Goal: Task Accomplishment & Management: Use online tool/utility

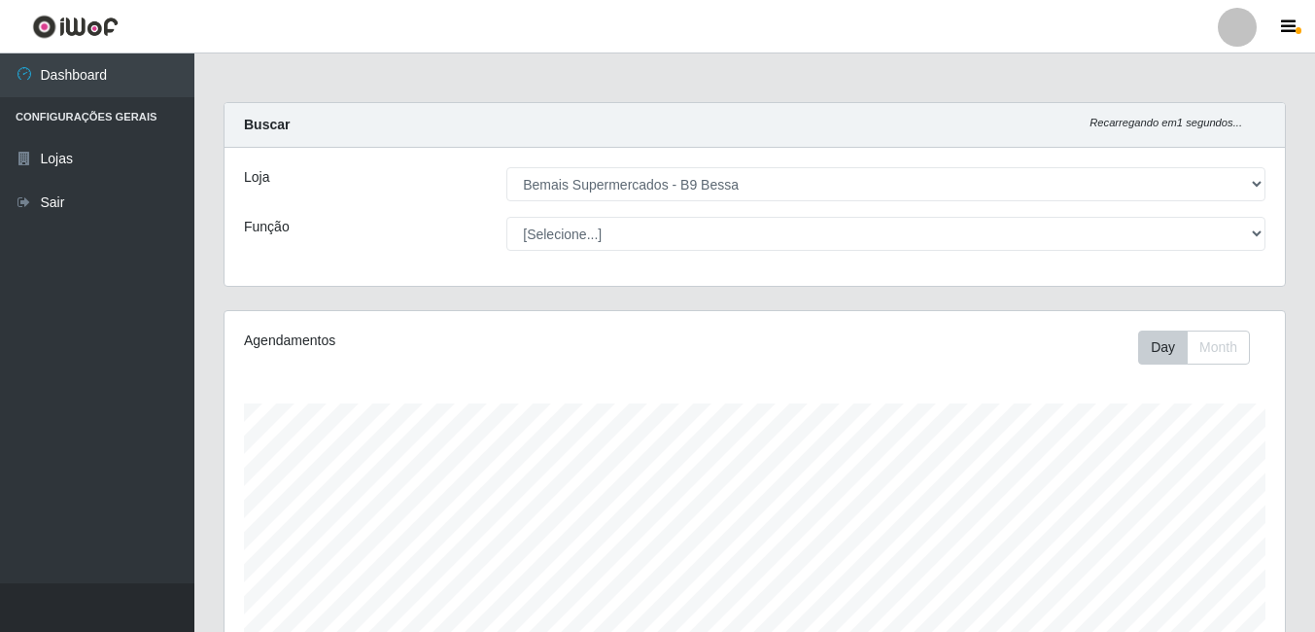
select select "410"
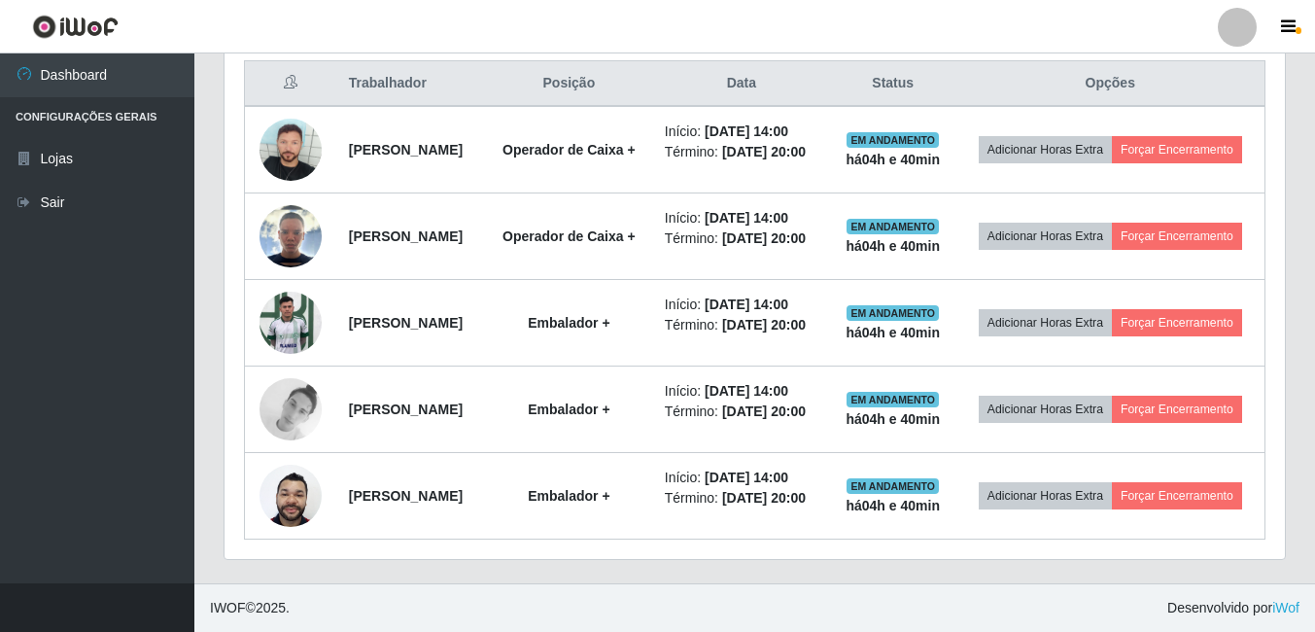
scroll to position [403, 1061]
click at [136, 408] on ul "Dashboard Configurações Gerais Lojas Sair" at bounding box center [97, 318] width 194 height 530
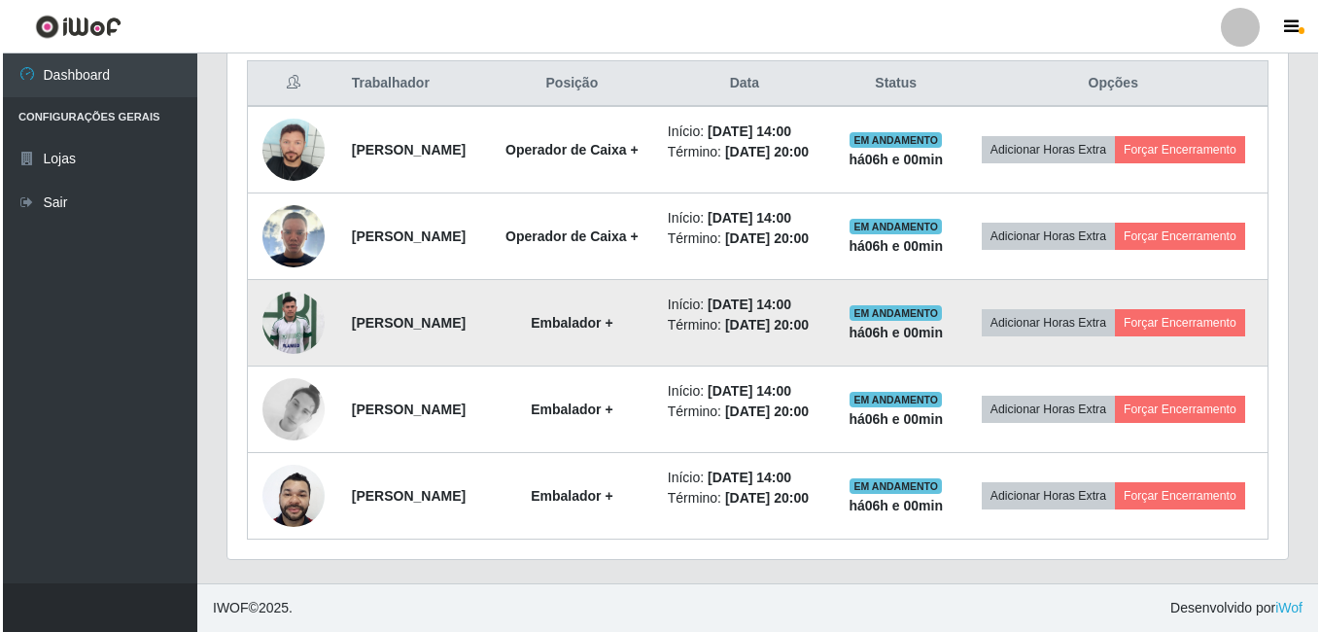
scroll to position [819, 0]
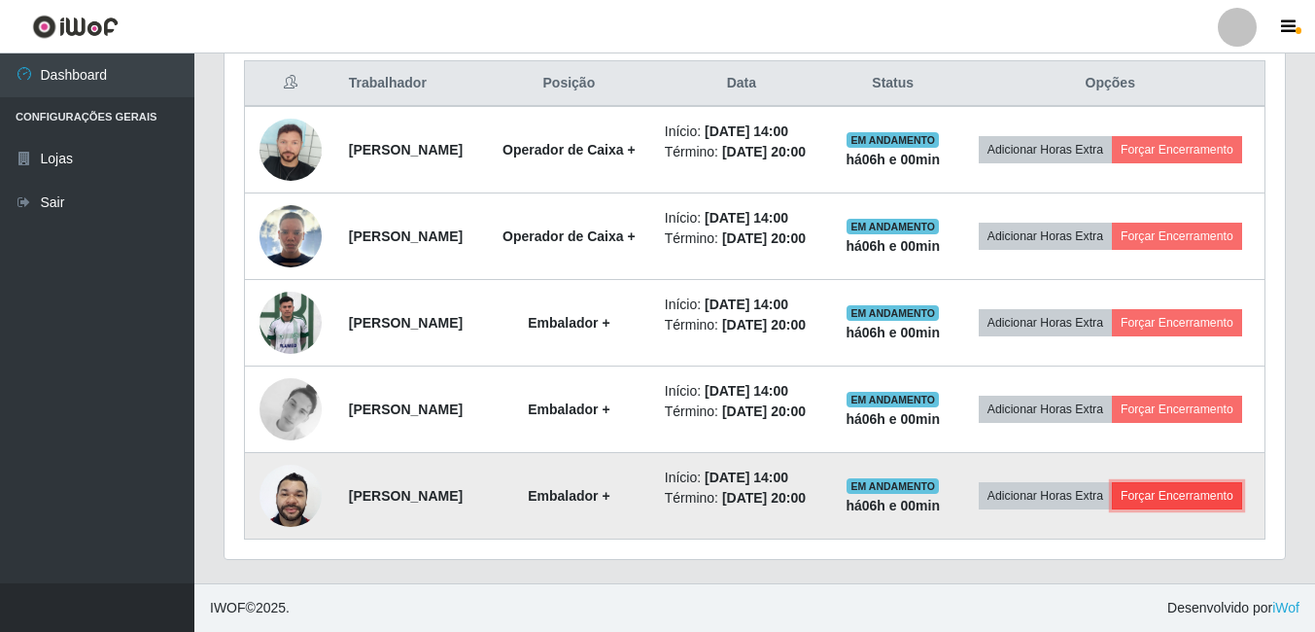
click at [1112, 498] on button "Forçar Encerramento" at bounding box center [1177, 495] width 130 height 27
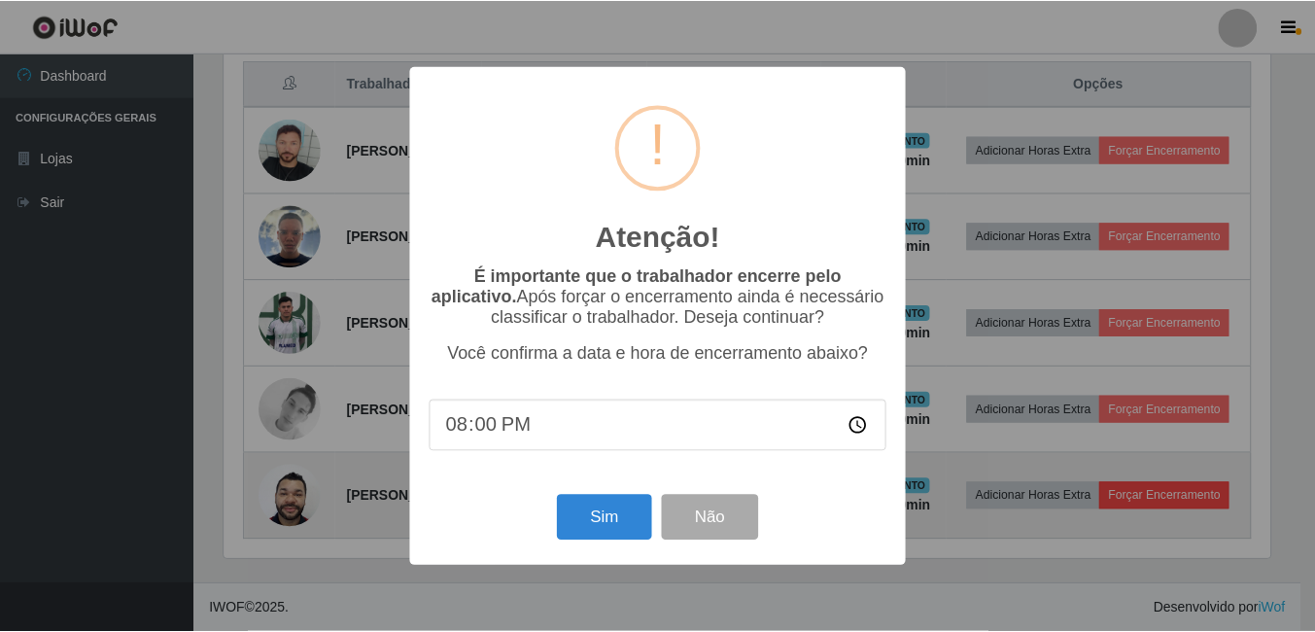
scroll to position [403, 1051]
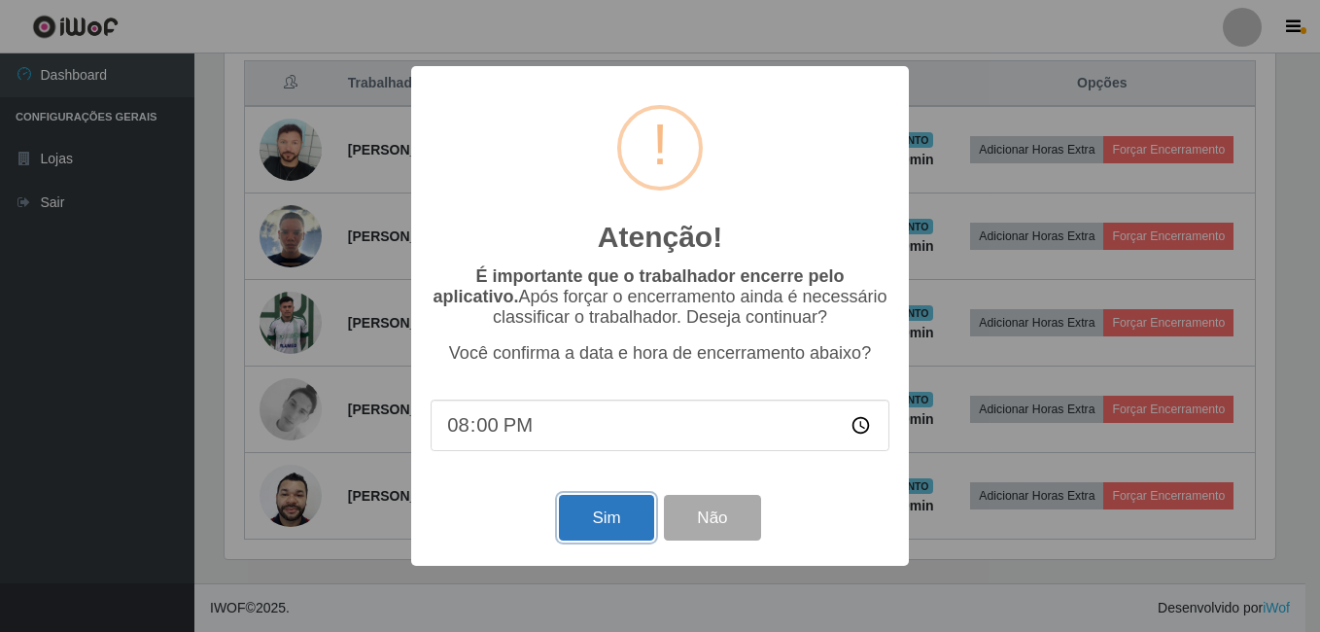
click at [598, 520] on button "Sim" at bounding box center [606, 518] width 94 height 46
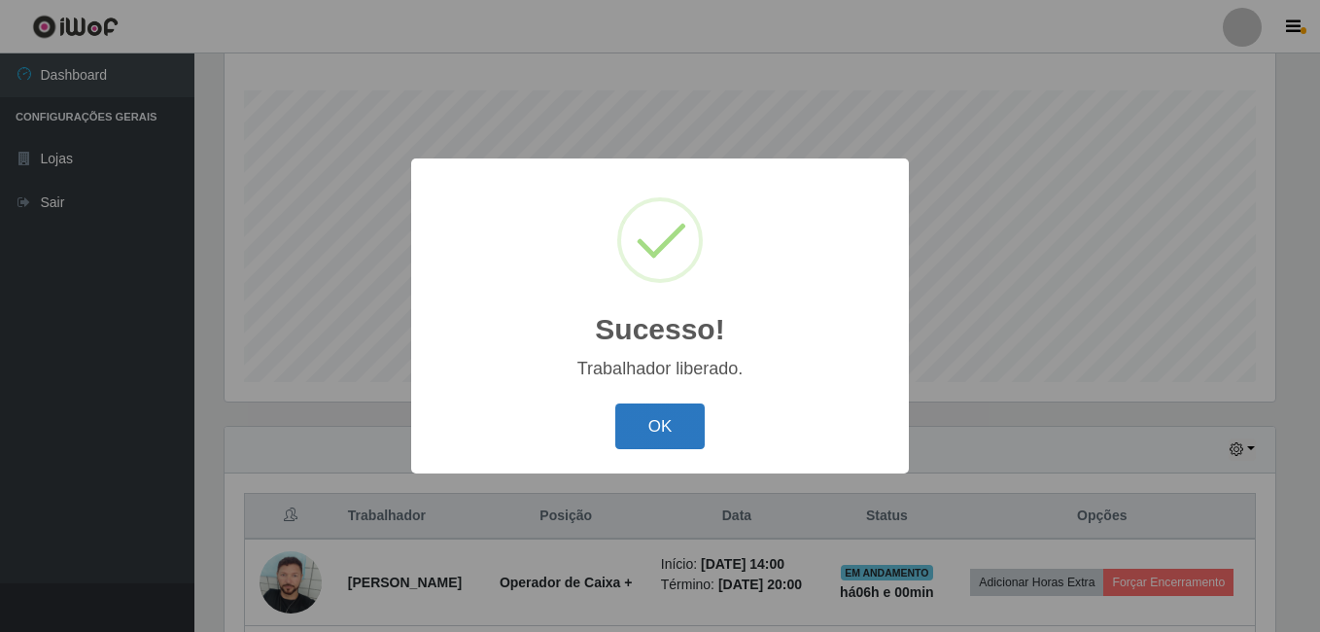
click at [642, 423] on button "OK" at bounding box center [660, 426] width 90 height 46
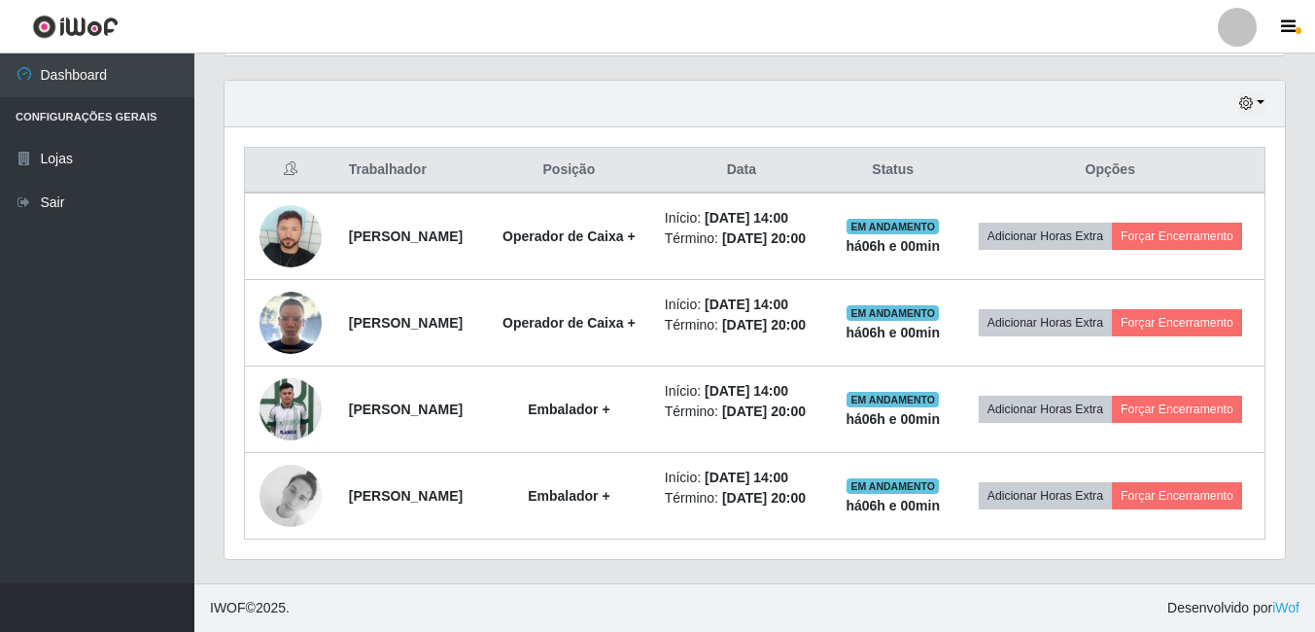
scroll to position [718, 0]
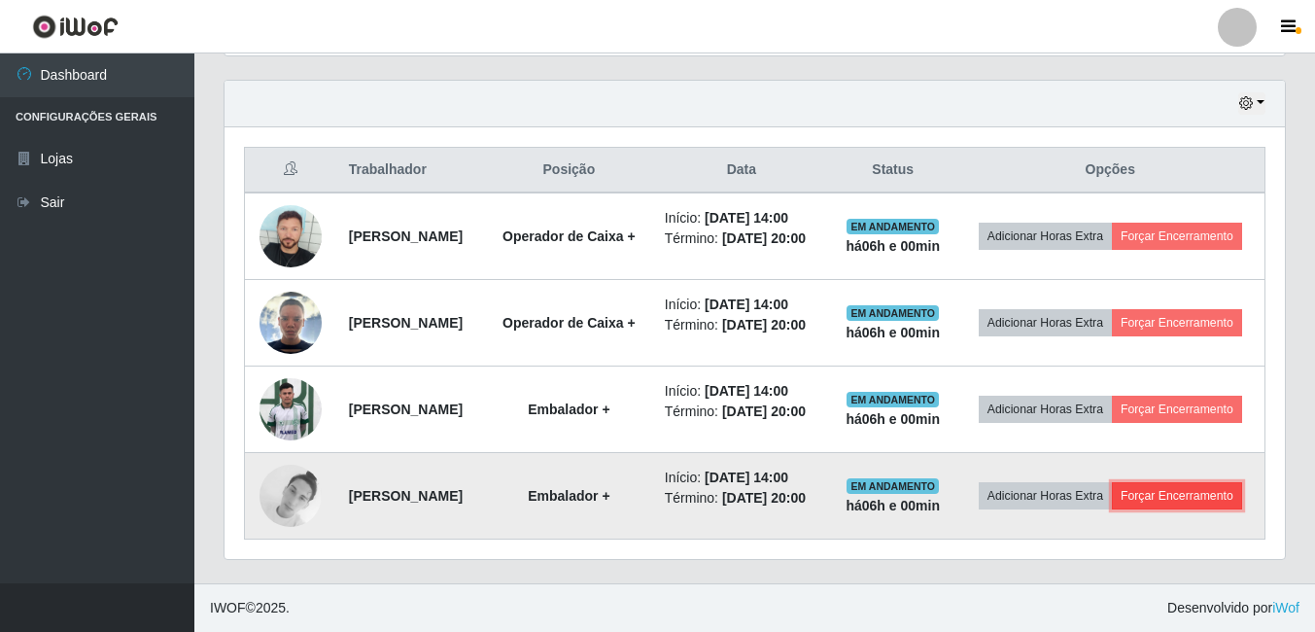
click at [1112, 503] on button "Forçar Encerramento" at bounding box center [1177, 495] width 130 height 27
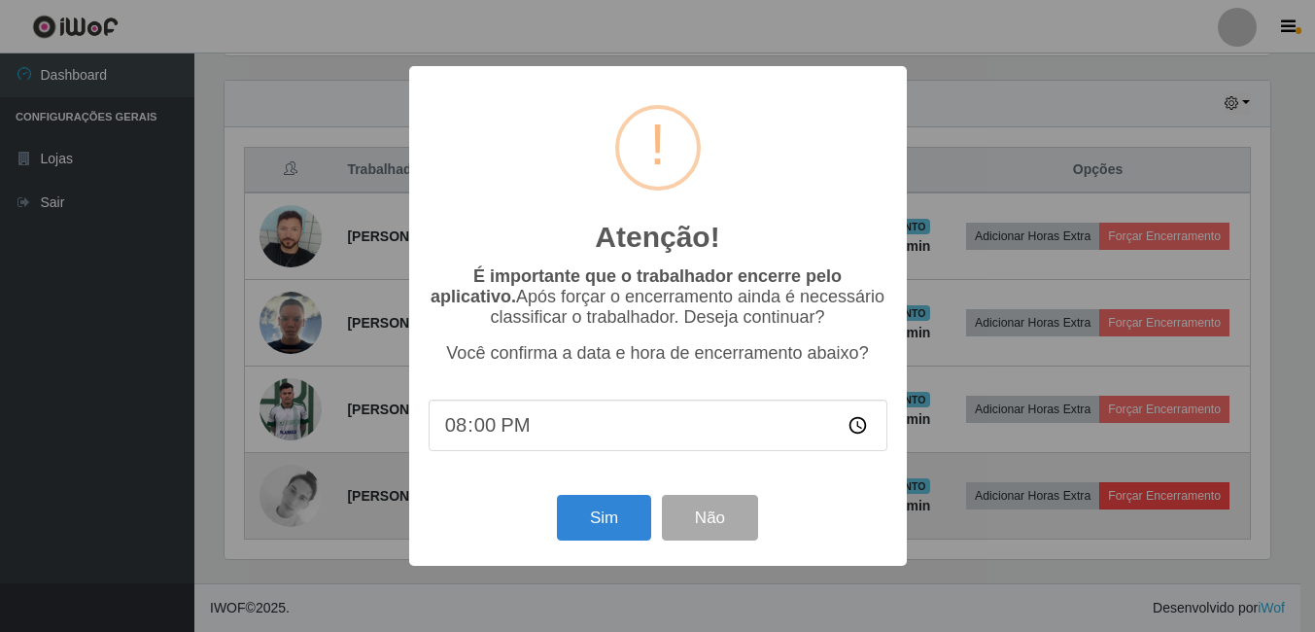
scroll to position [403, 1051]
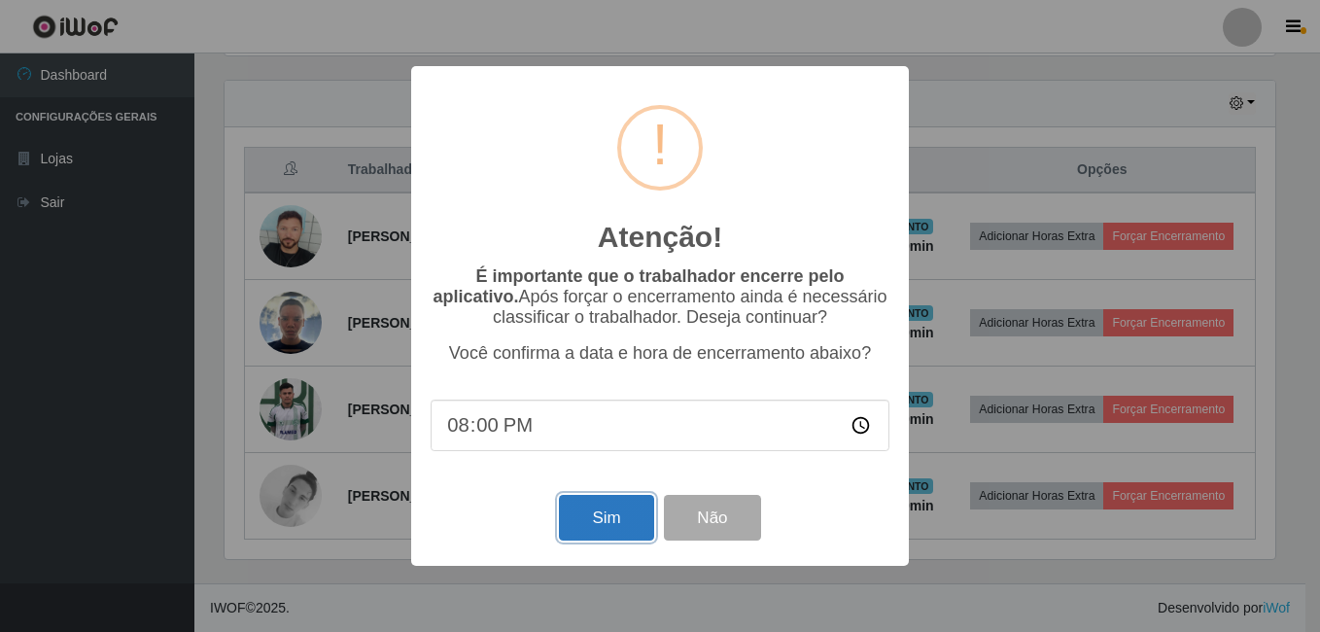
click at [613, 517] on button "Sim" at bounding box center [606, 518] width 94 height 46
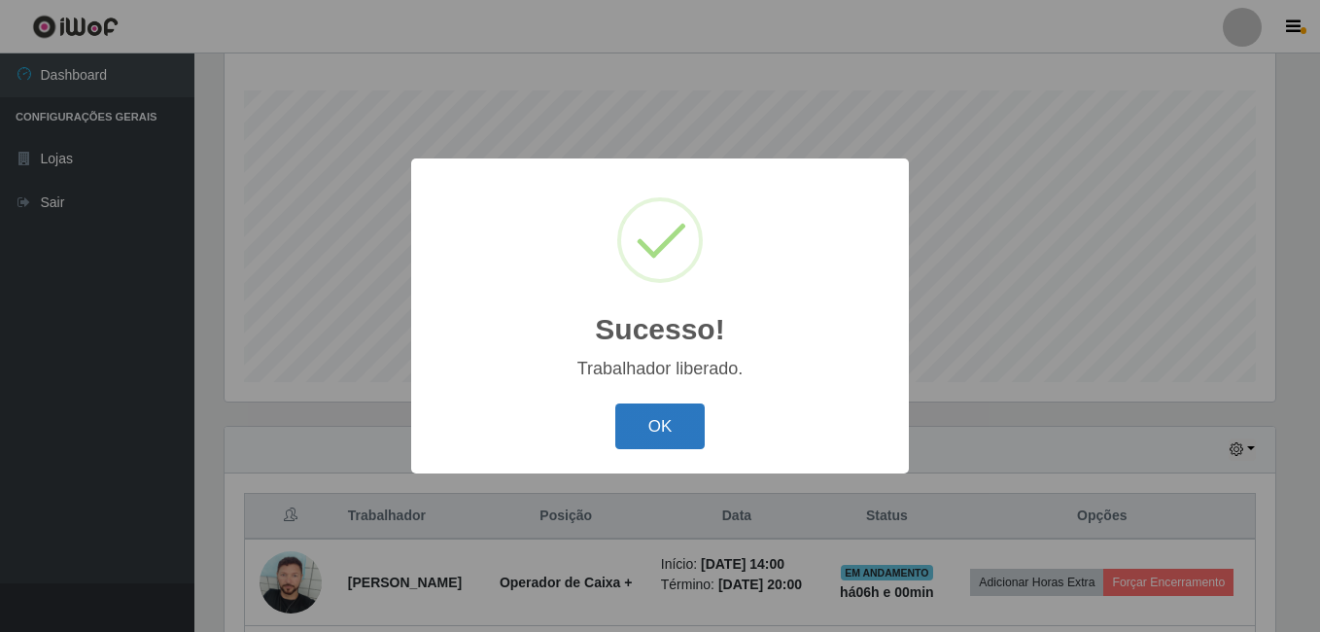
click at [636, 412] on button "OK" at bounding box center [660, 426] width 90 height 46
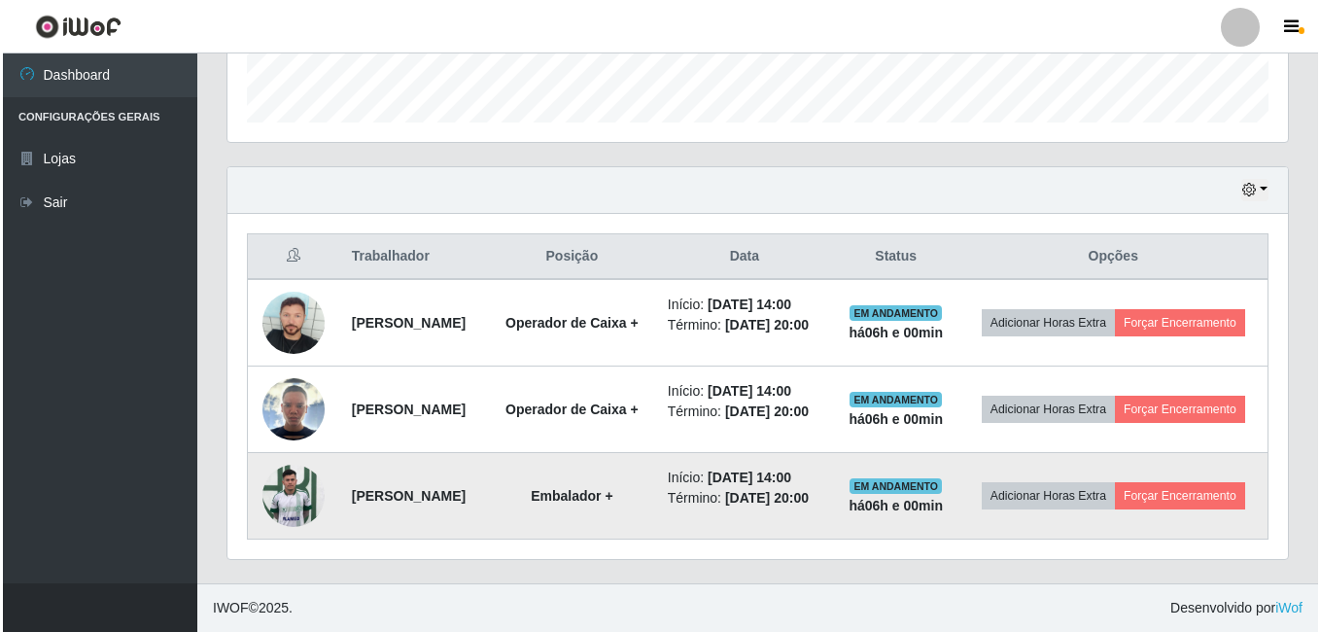
scroll to position [616, 0]
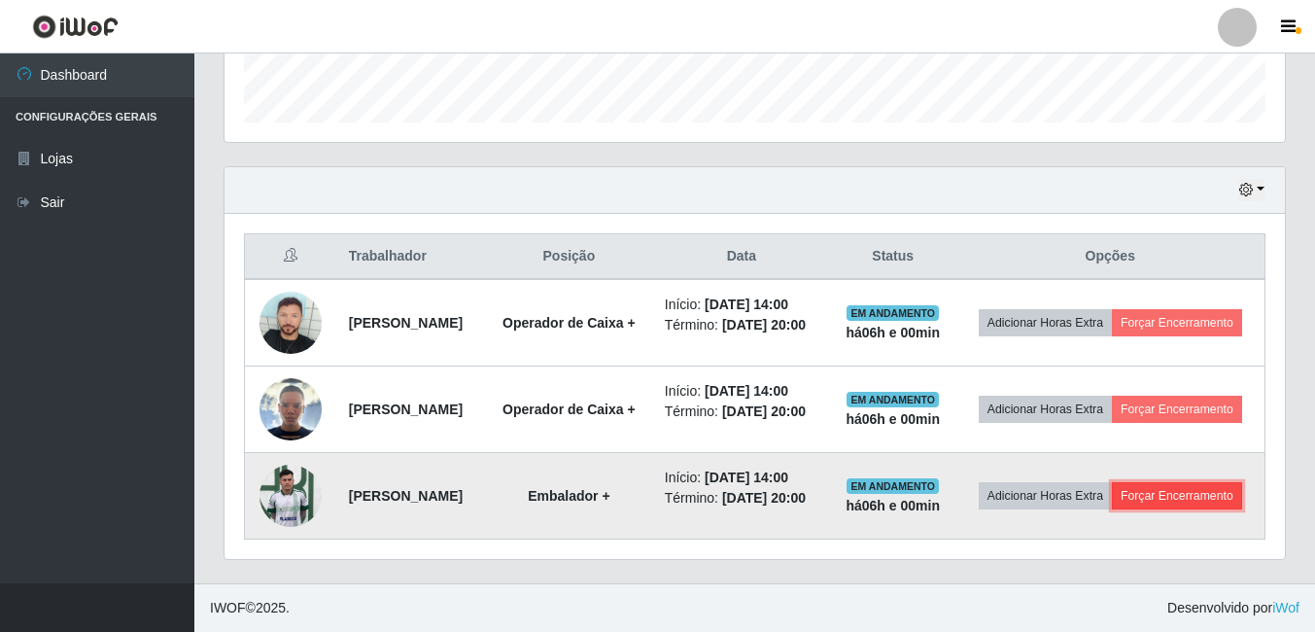
click at [1154, 502] on button "Forçar Encerramento" at bounding box center [1177, 495] width 130 height 27
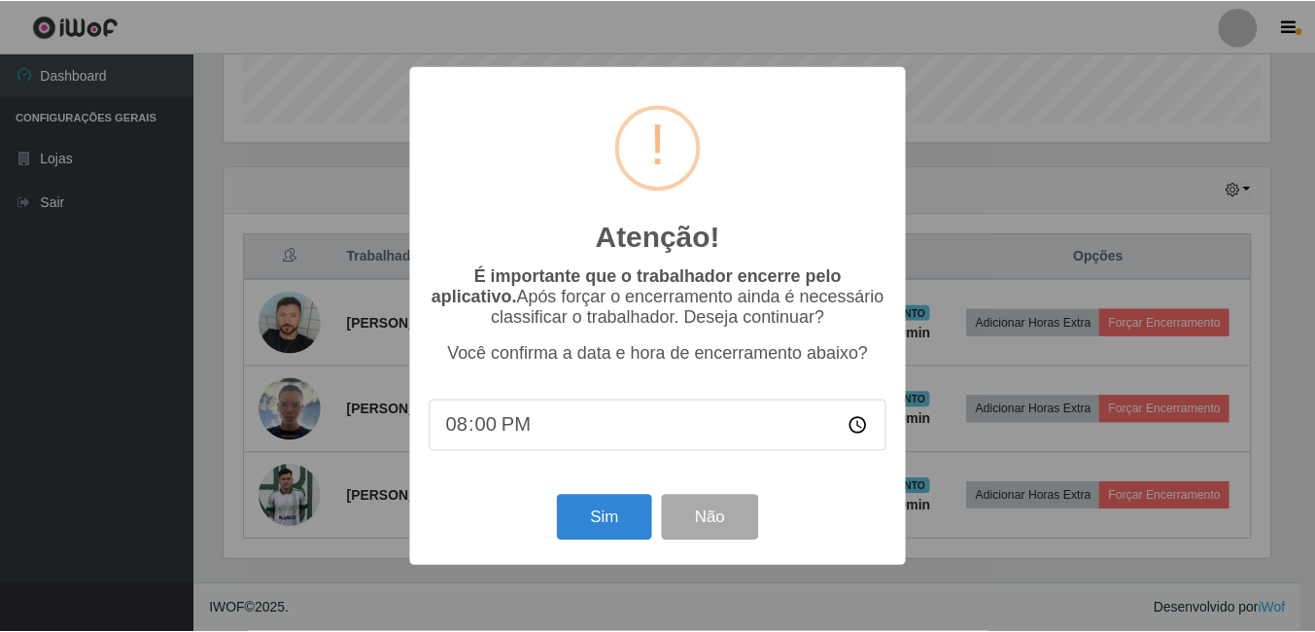
scroll to position [403, 1051]
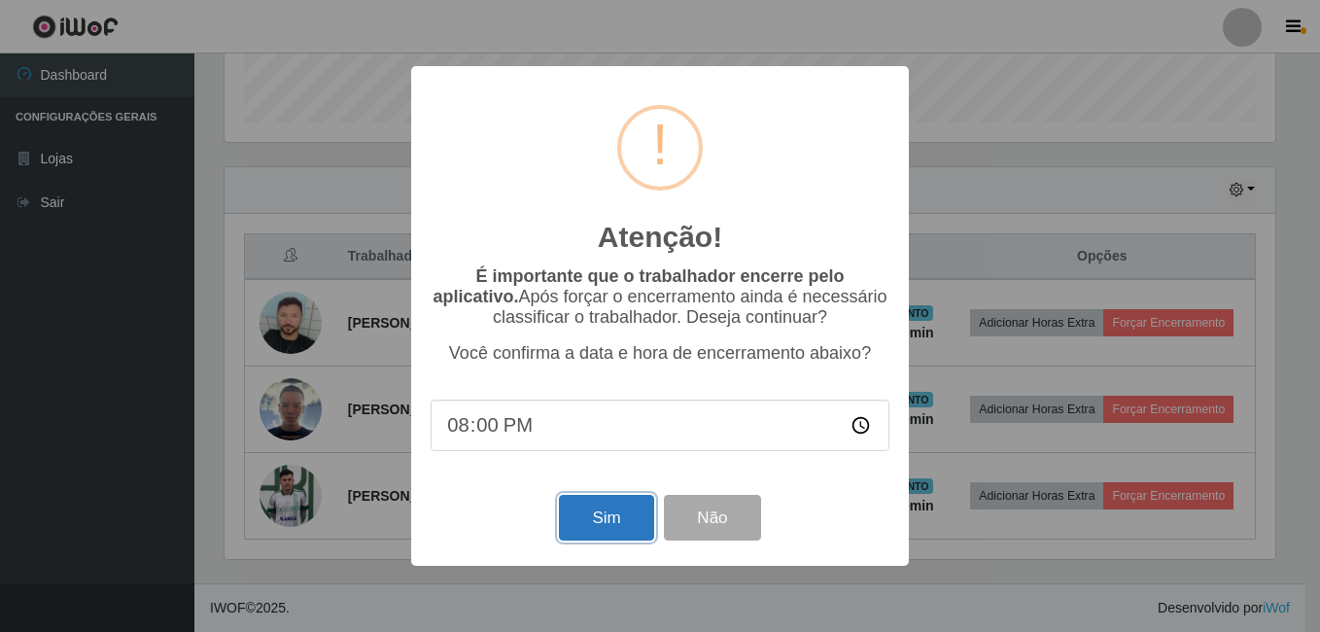
click at [614, 530] on button "Sim" at bounding box center [606, 518] width 94 height 46
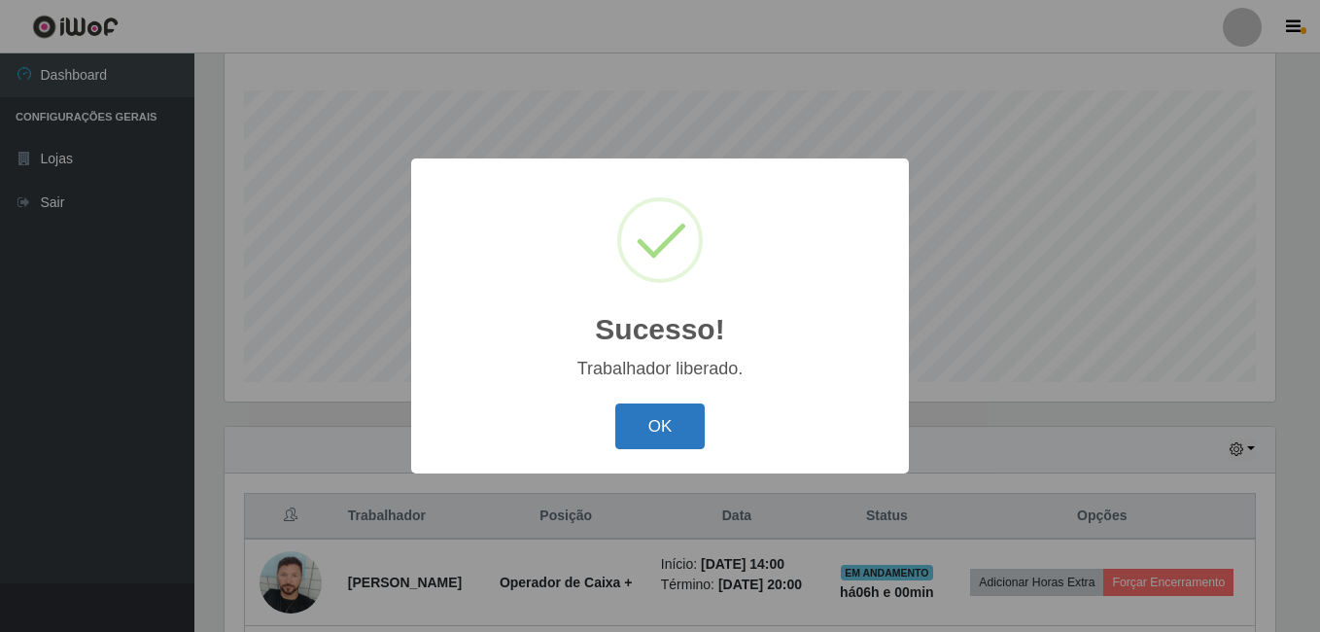
click at [692, 434] on button "OK" at bounding box center [660, 426] width 90 height 46
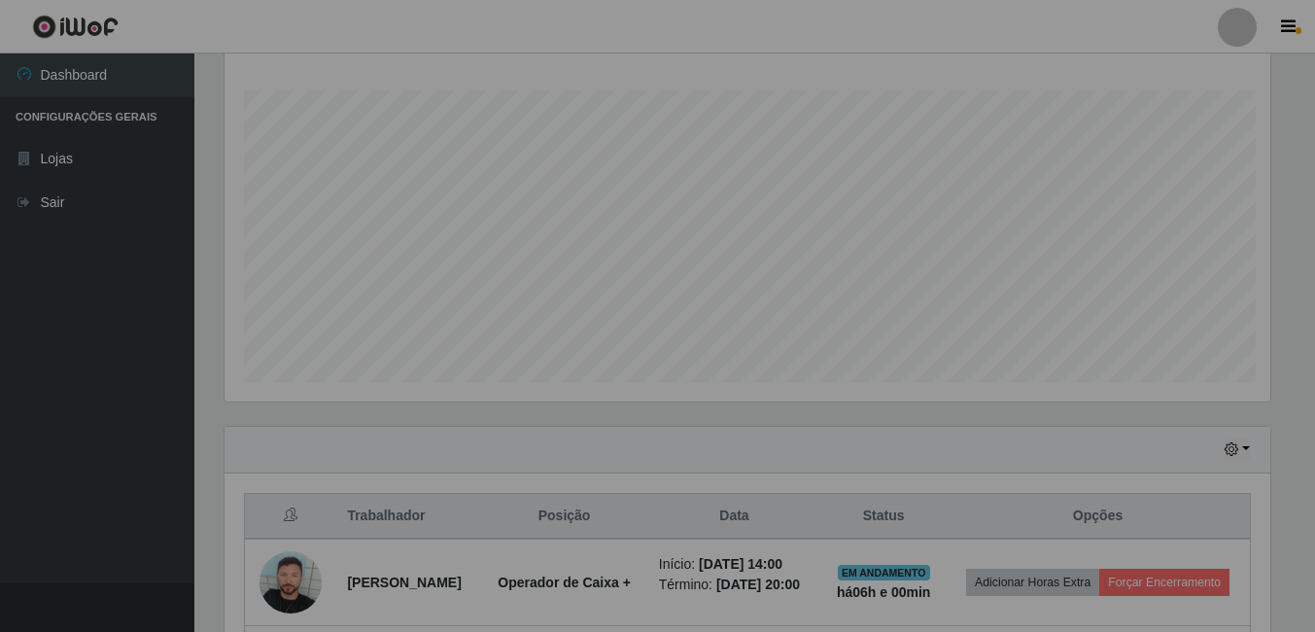
scroll to position [0, 0]
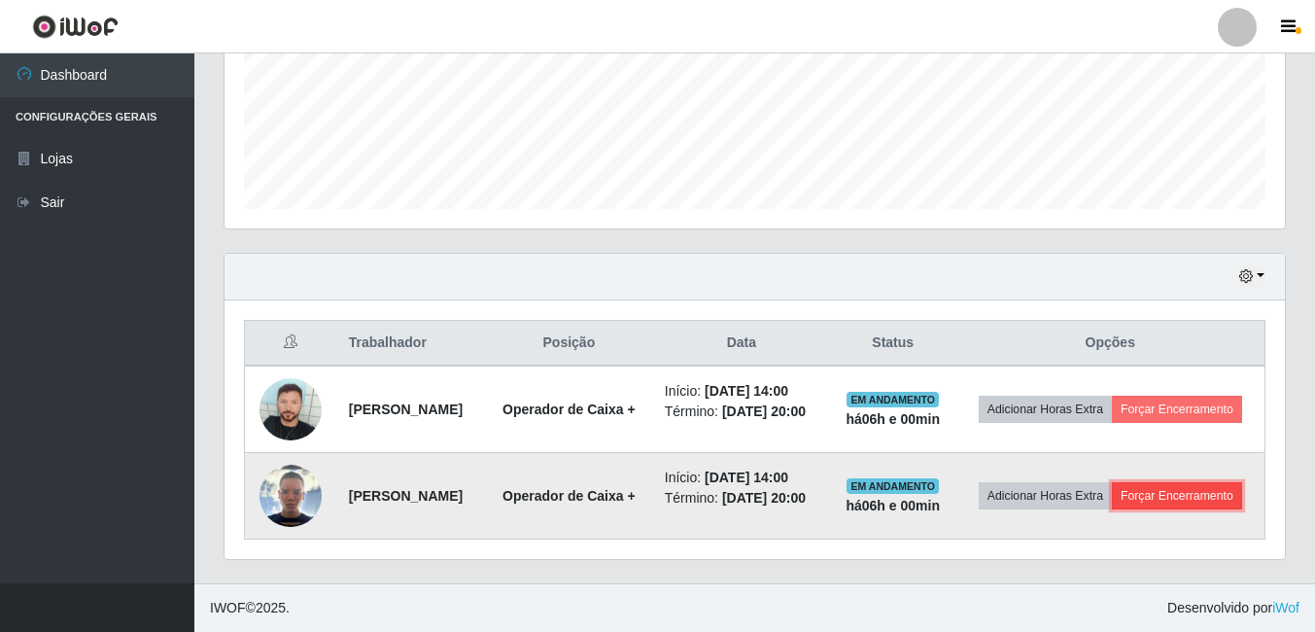
click at [1145, 504] on button "Forçar Encerramento" at bounding box center [1177, 495] width 130 height 27
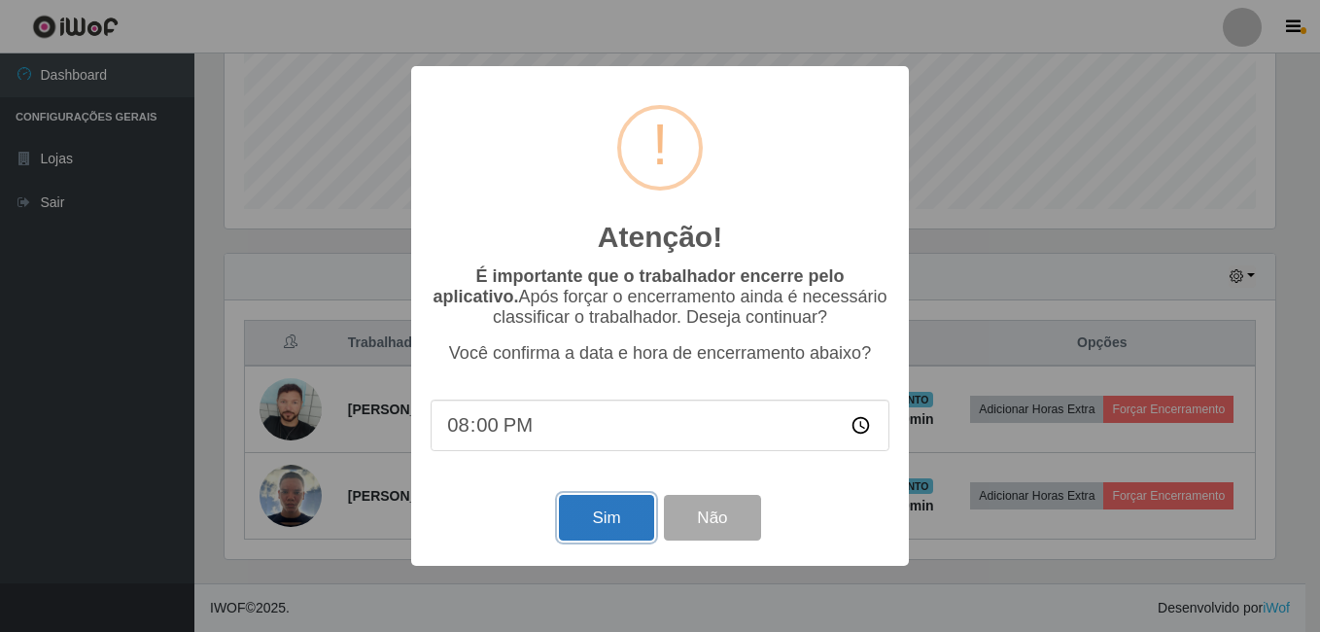
click at [636, 521] on button "Sim" at bounding box center [606, 518] width 94 height 46
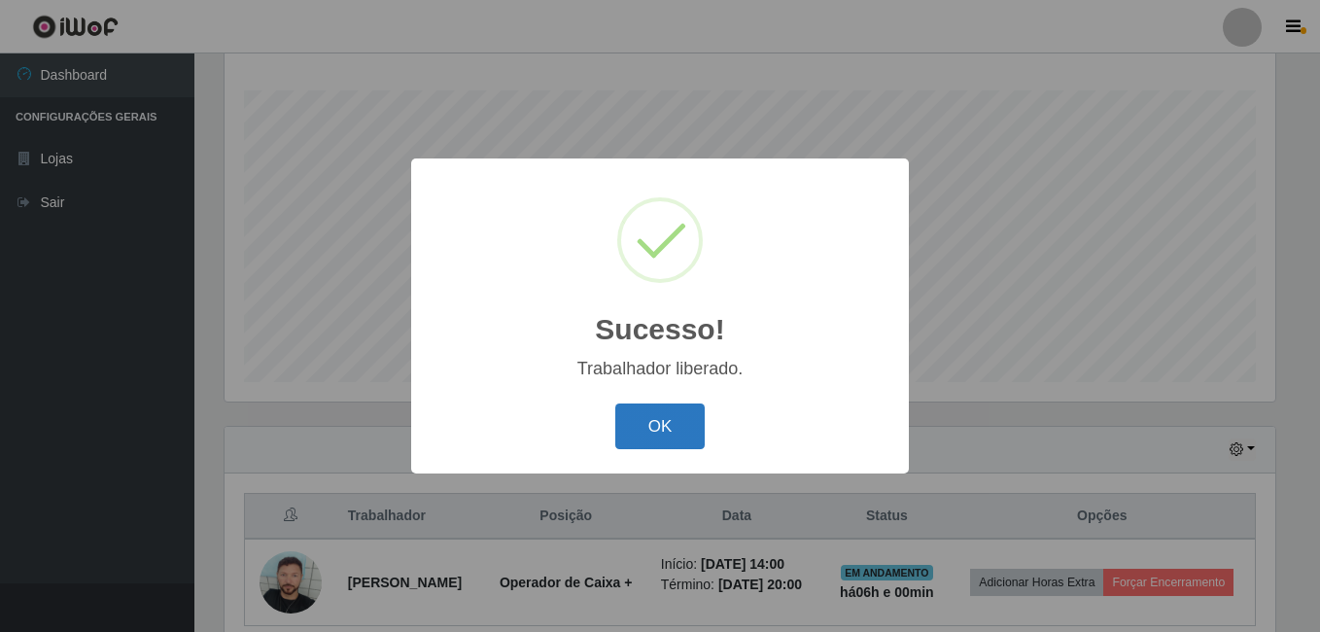
click at [675, 421] on button "OK" at bounding box center [660, 426] width 90 height 46
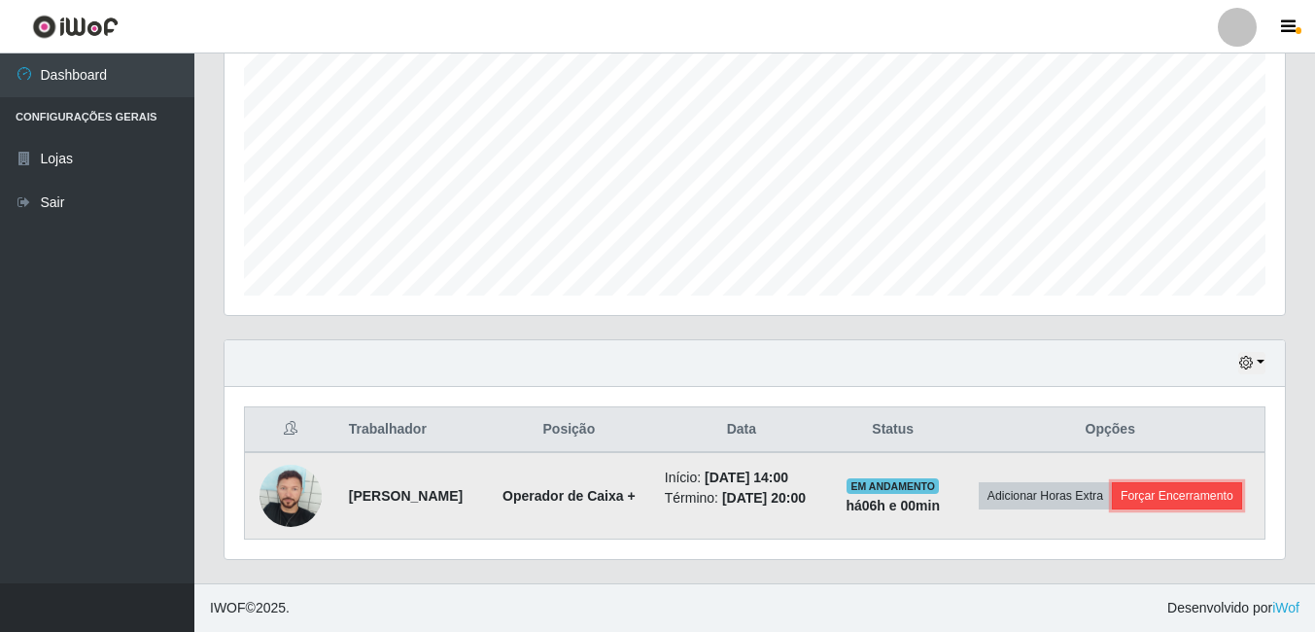
click at [1126, 498] on button "Forçar Encerramento" at bounding box center [1177, 495] width 130 height 27
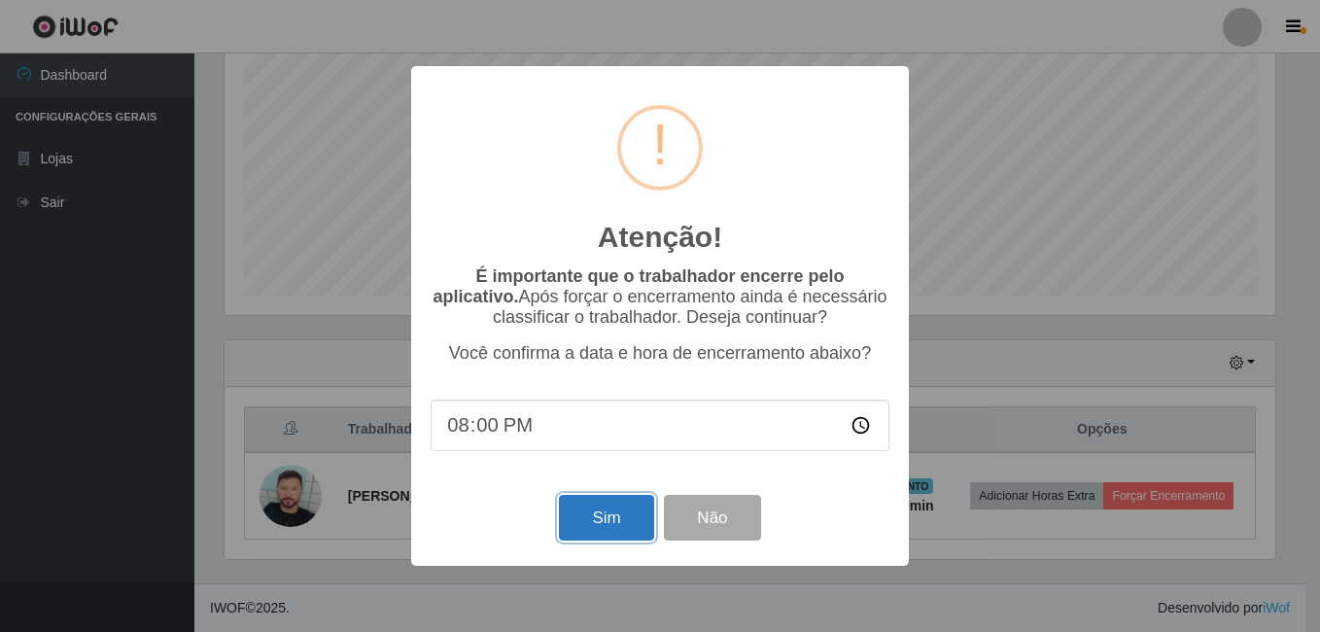
click at [633, 514] on button "Sim" at bounding box center [606, 518] width 94 height 46
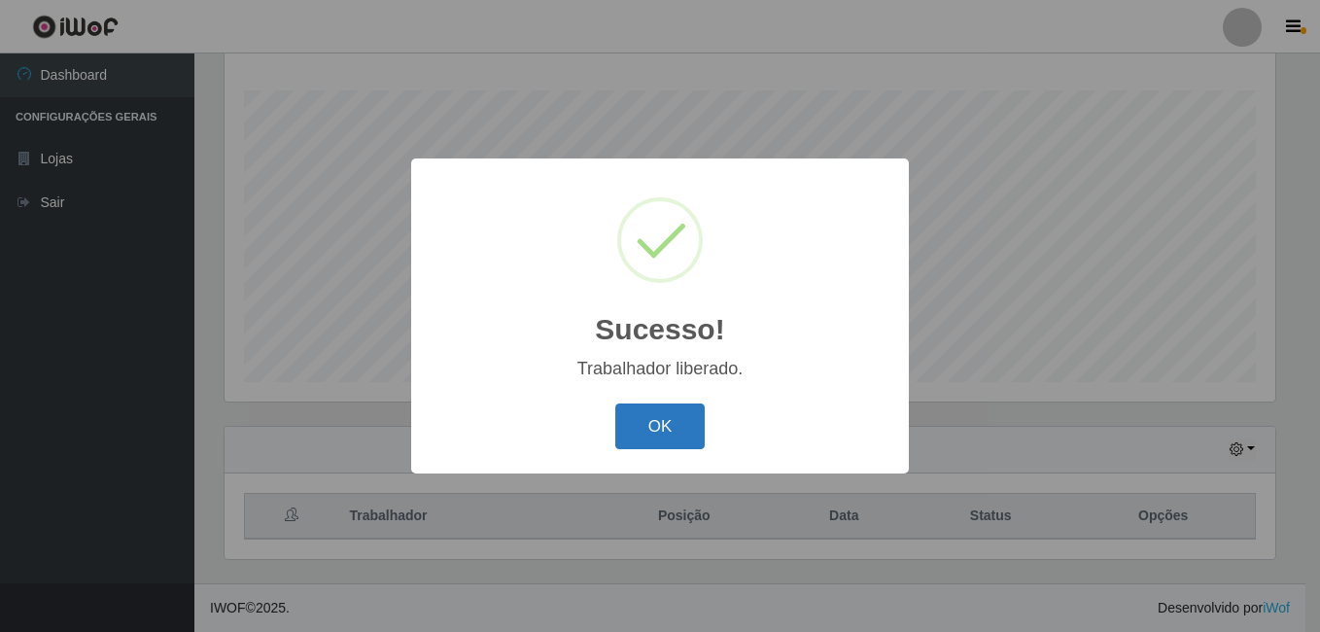
click at [688, 416] on button "OK" at bounding box center [660, 426] width 90 height 46
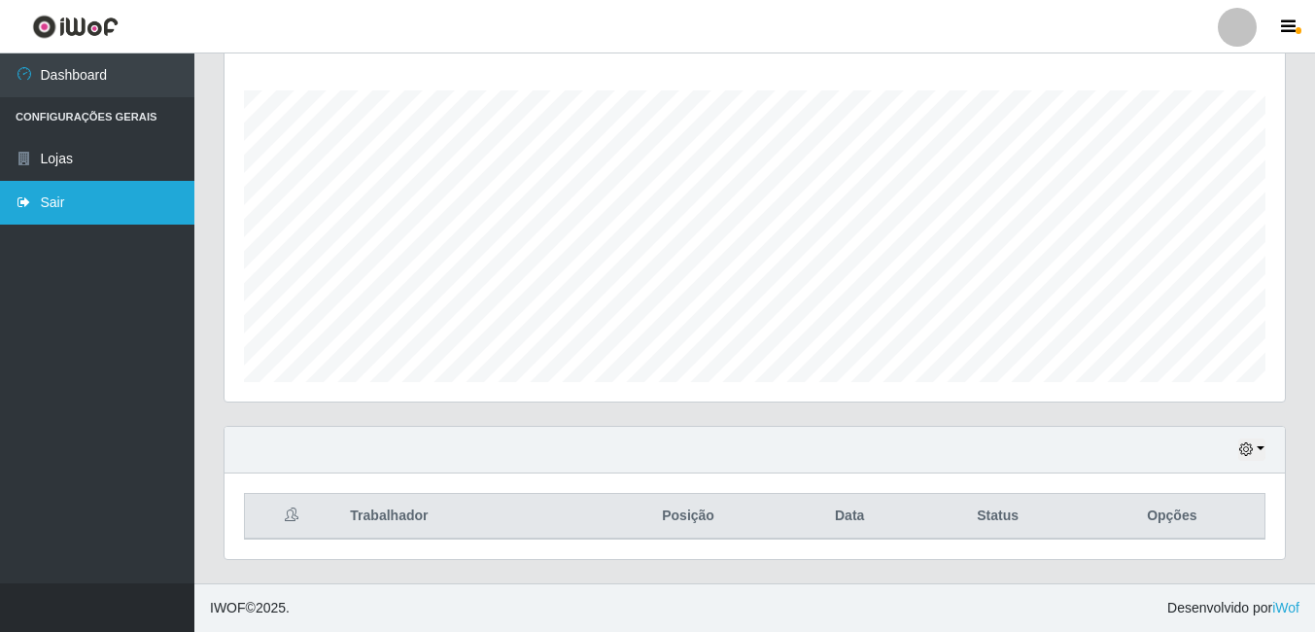
click at [62, 199] on link "Sair" at bounding box center [97, 203] width 194 height 44
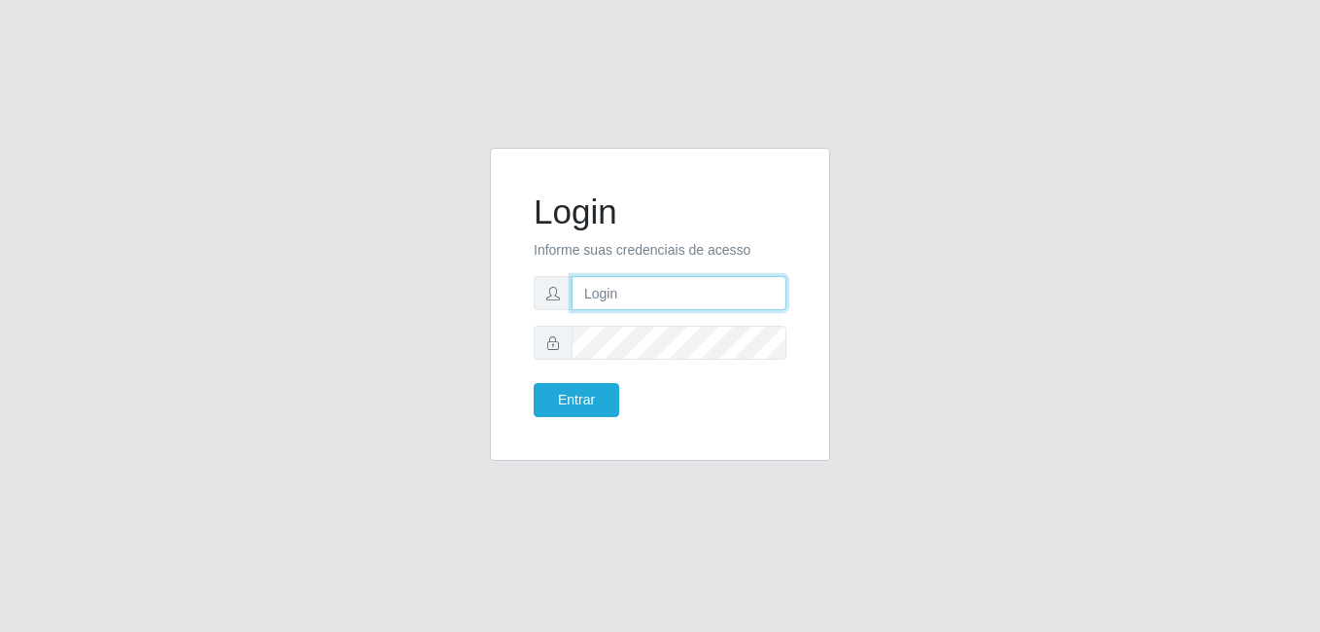
type input "Raissa@B9"
